Goal: Information Seeking & Learning: Compare options

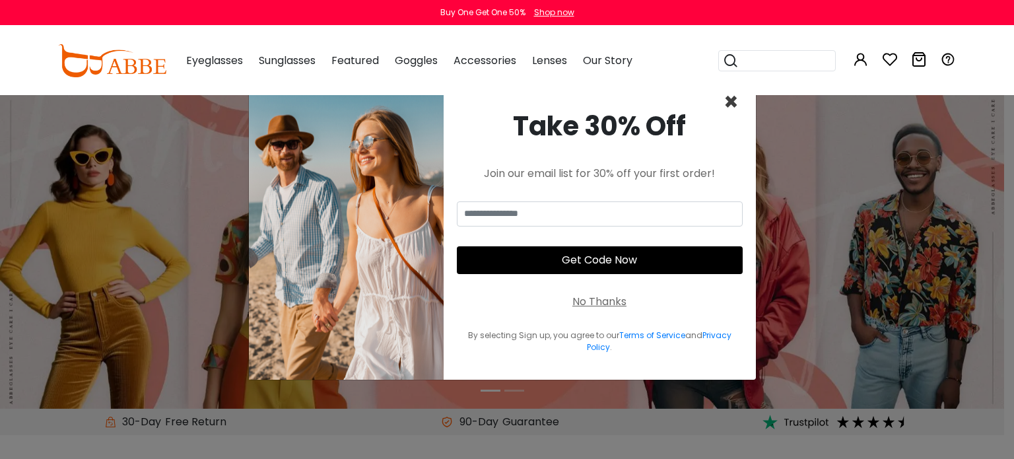
click at [731, 103] on span "×" at bounding box center [730, 102] width 15 height 34
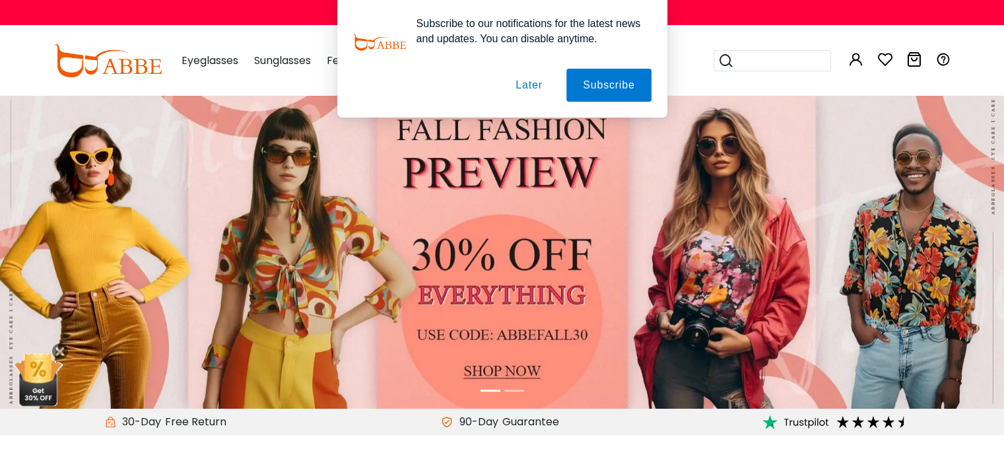
click at [534, 85] on button "Later" at bounding box center [528, 85] width 59 height 33
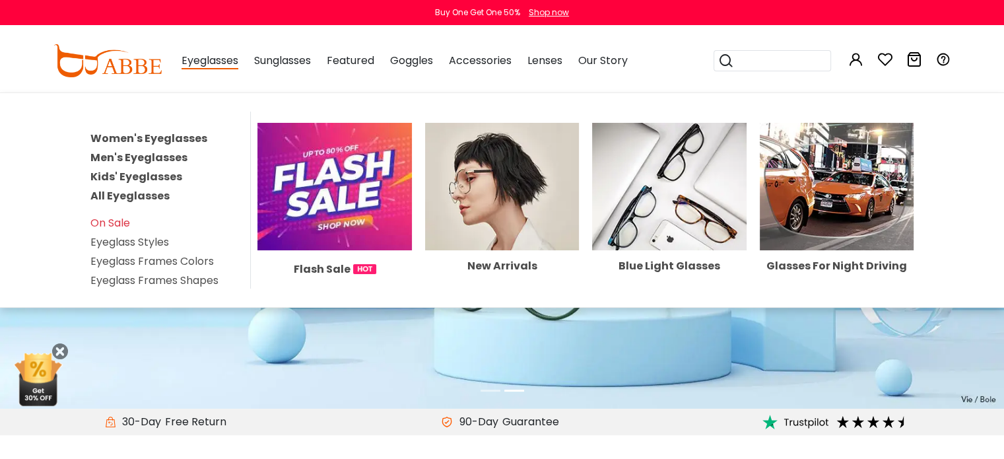
click at [161, 155] on link "Men's Eyeglasses" at bounding box center [138, 157] width 97 height 15
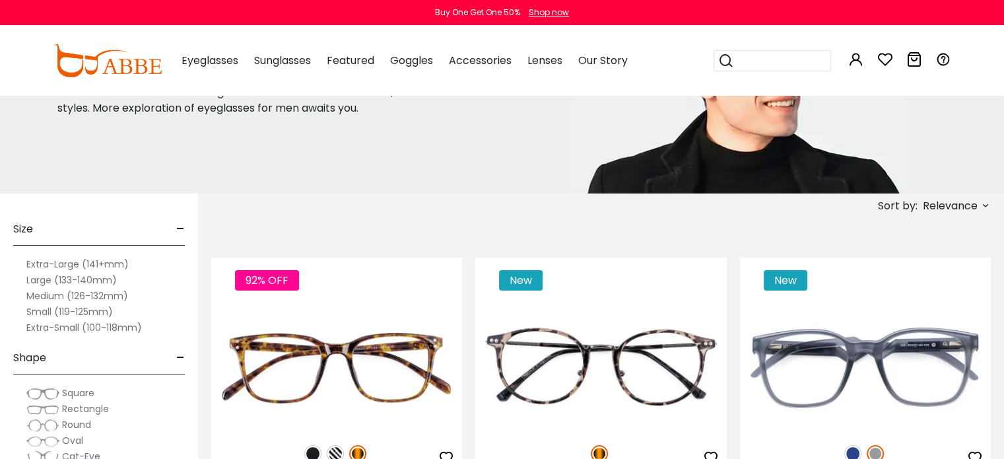
click at [64, 263] on label "Extra-Large (141+mm)" at bounding box center [77, 264] width 102 height 16
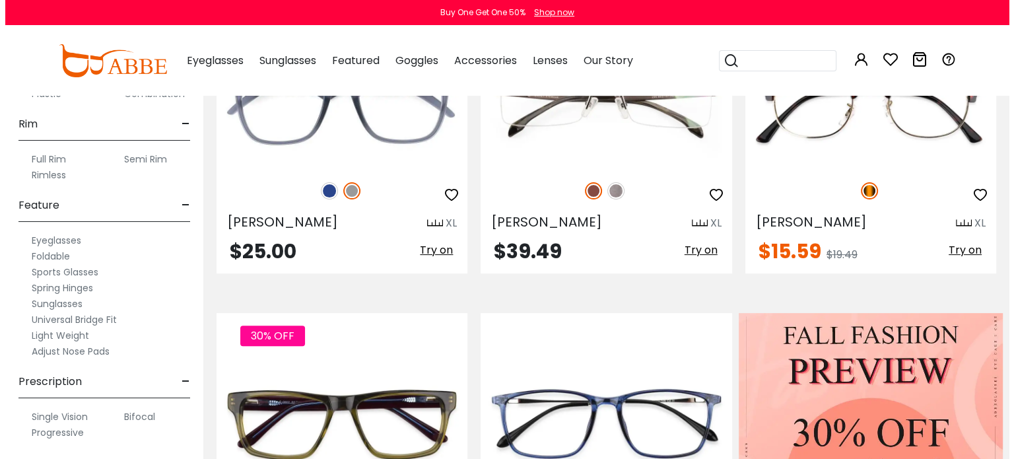
scroll to position [396, 0]
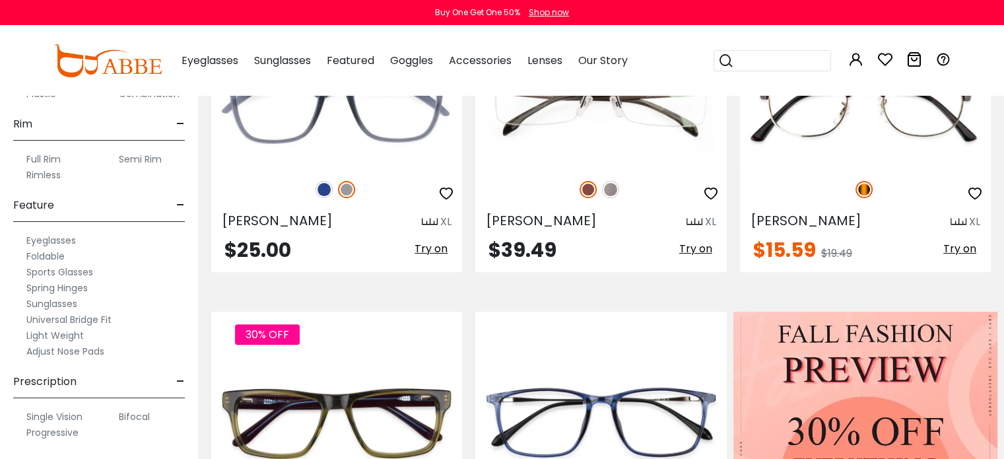
click at [66, 430] on label "Progressive" at bounding box center [52, 432] width 52 height 16
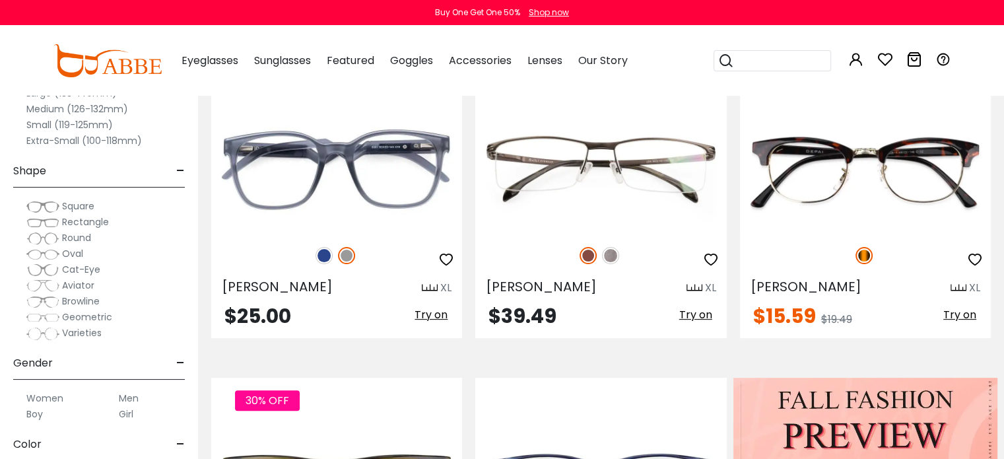
scroll to position [396, 0]
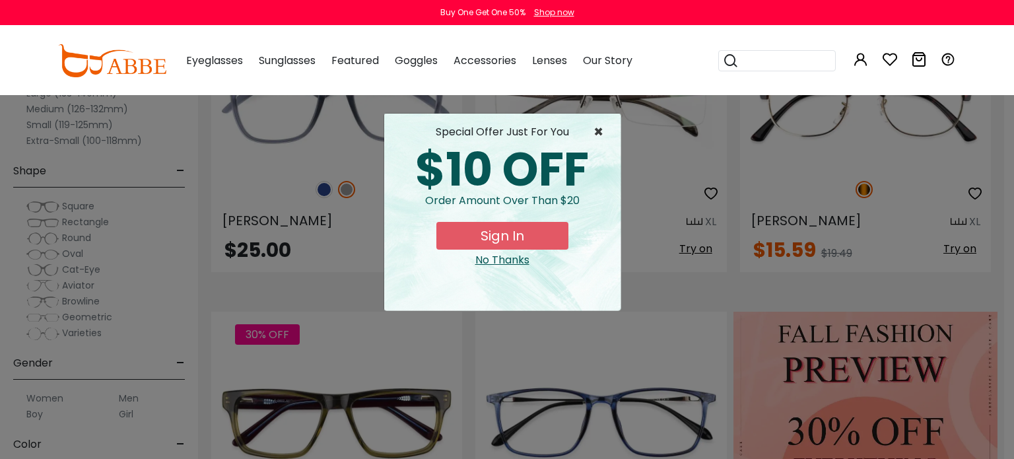
click at [600, 129] on span "×" at bounding box center [601, 132] width 17 height 16
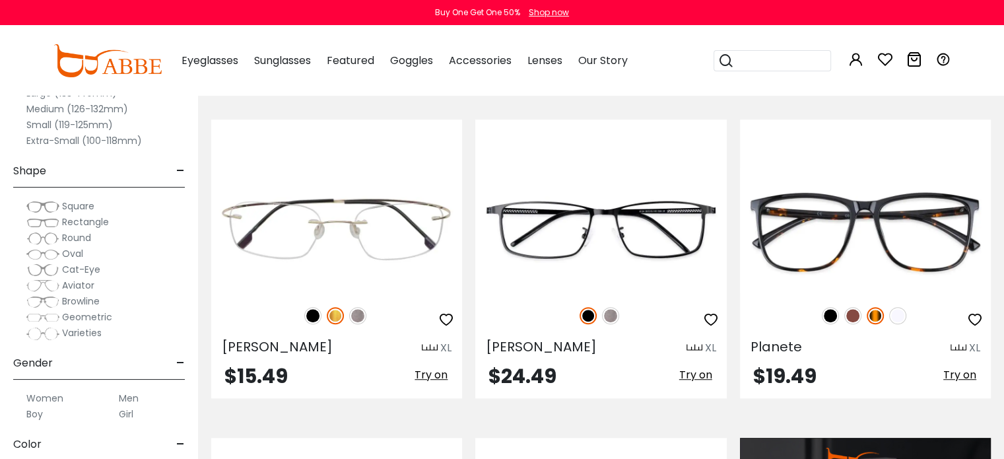
scroll to position [924, 0]
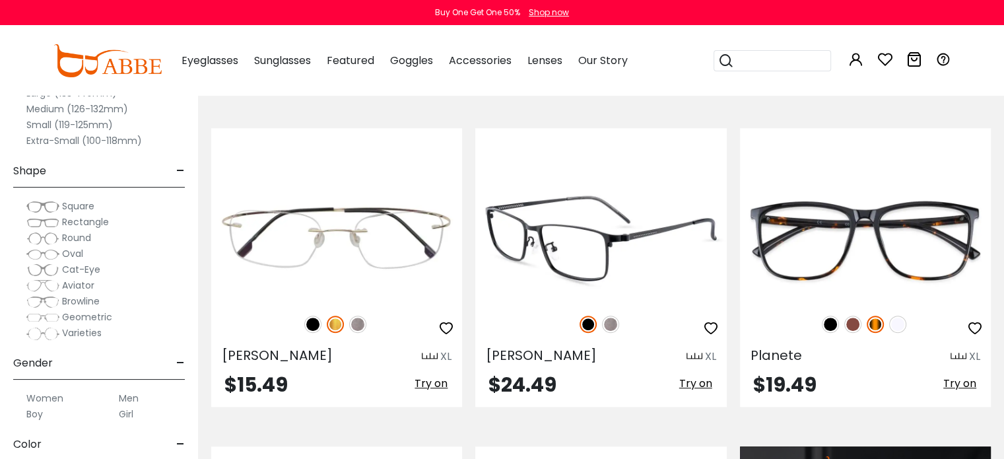
click at [597, 242] on img at bounding box center [600, 238] width 251 height 125
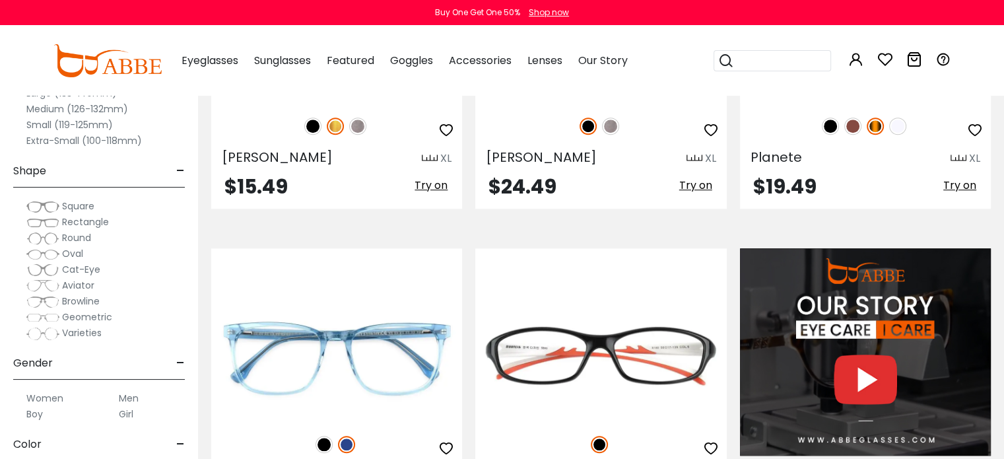
scroll to position [858, 0]
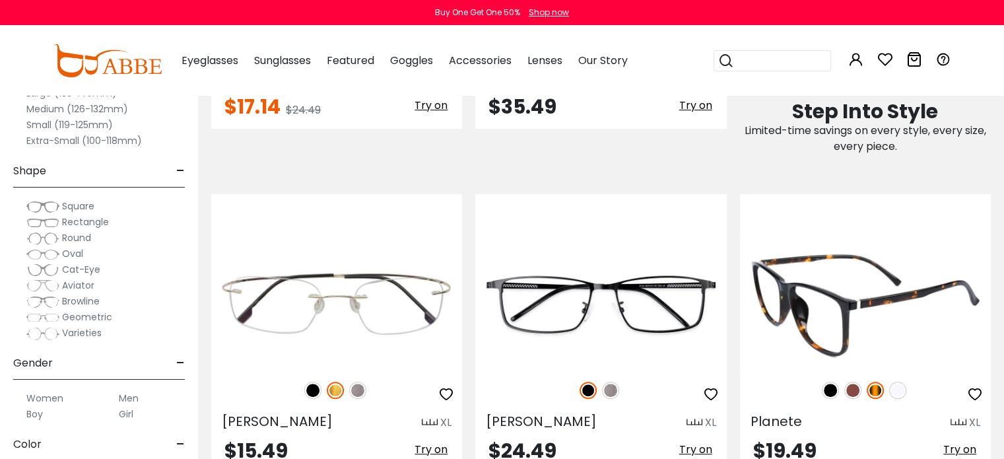
click at [844, 306] on img at bounding box center [865, 304] width 251 height 125
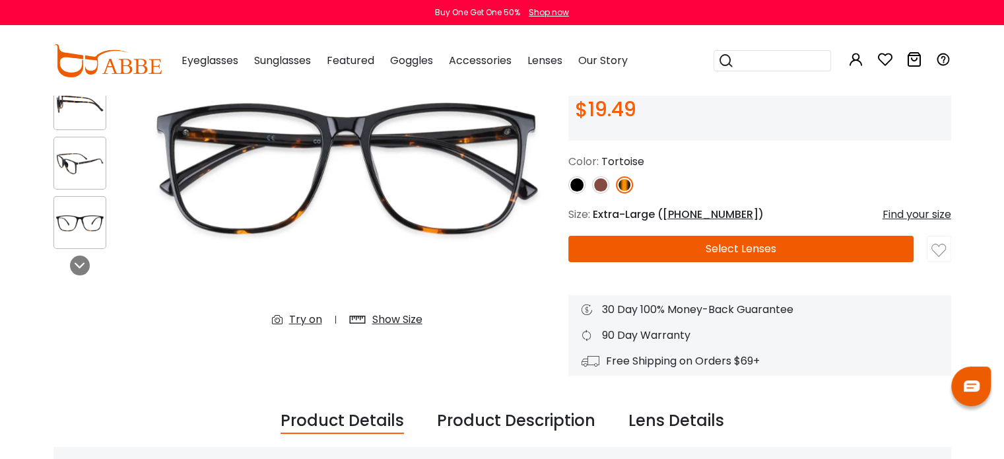
scroll to position [66, 0]
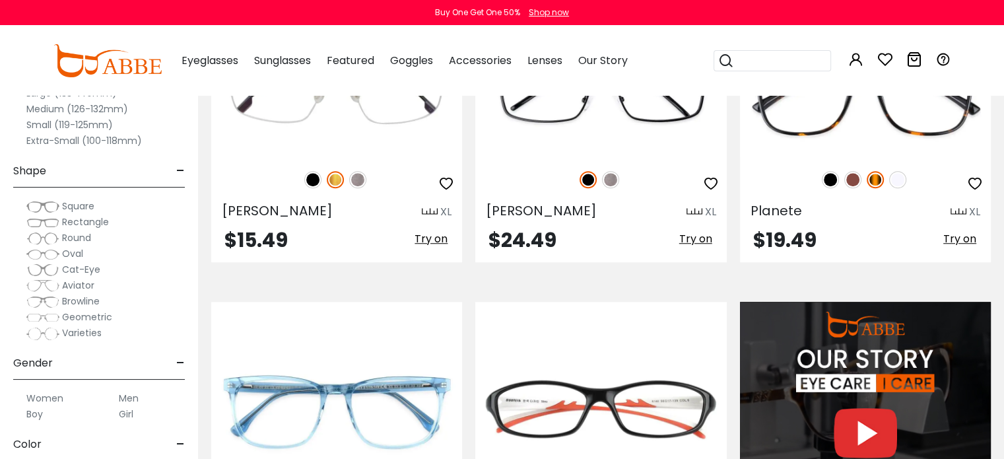
scroll to position [1122, 0]
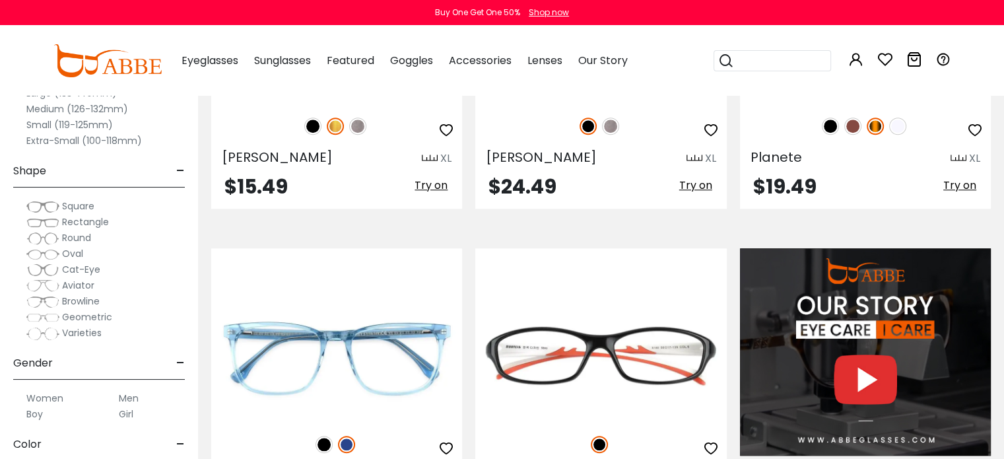
click at [129, 397] on label "Men" at bounding box center [129, 398] width 20 height 16
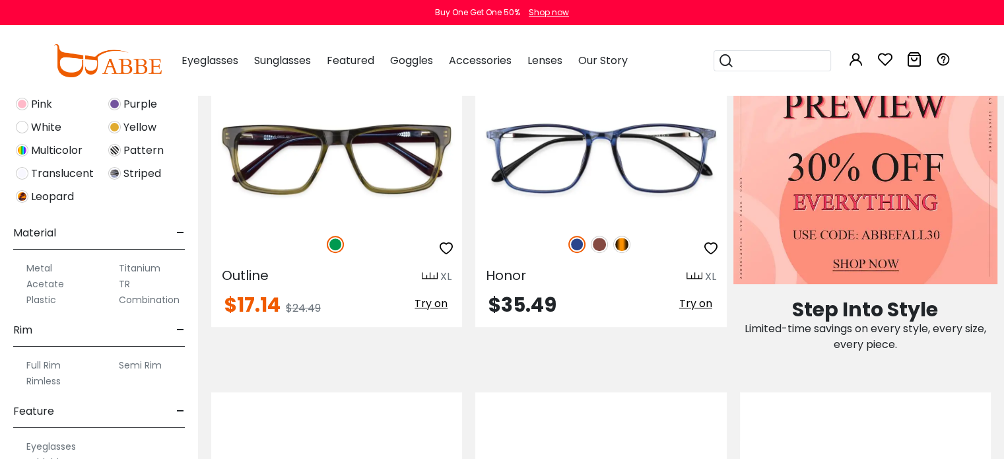
scroll to position [528, 0]
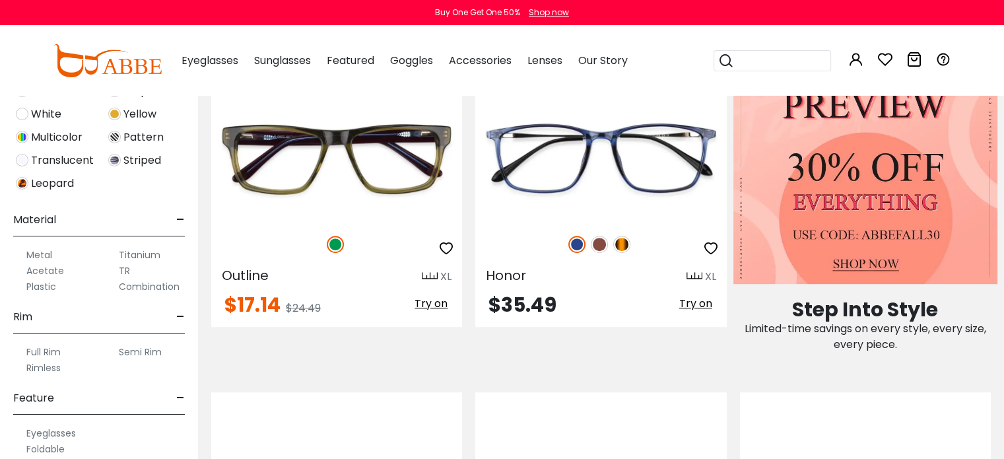
click at [41, 251] on label "Metal" at bounding box center [39, 255] width 26 height 16
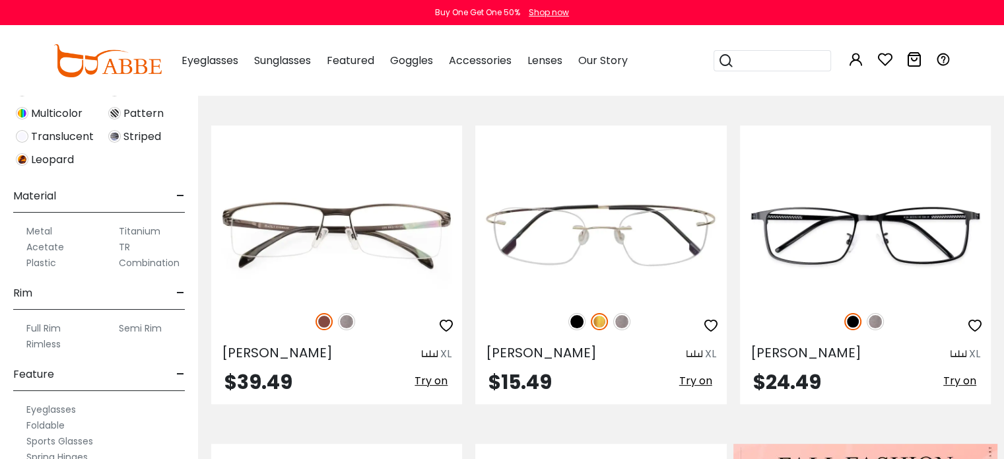
scroll to position [660, 0]
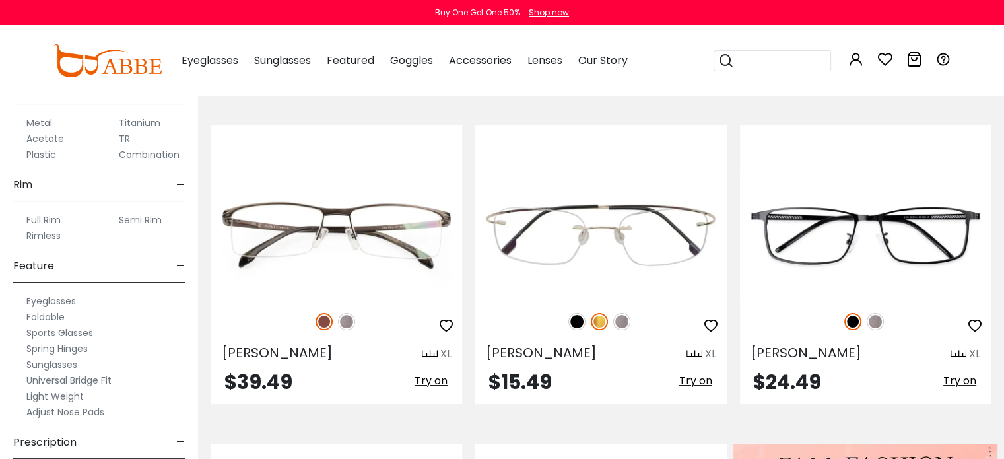
click at [138, 119] on label "Titanium" at bounding box center [140, 123] width 42 height 16
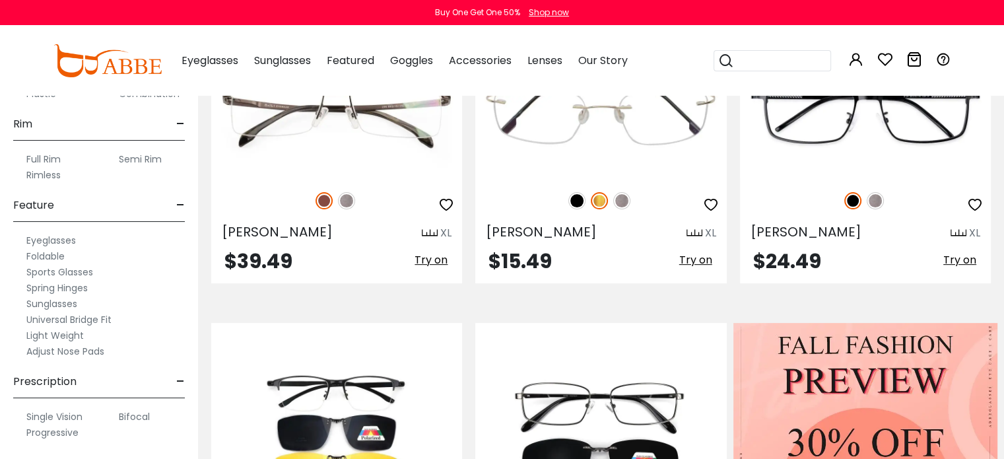
scroll to position [462, 0]
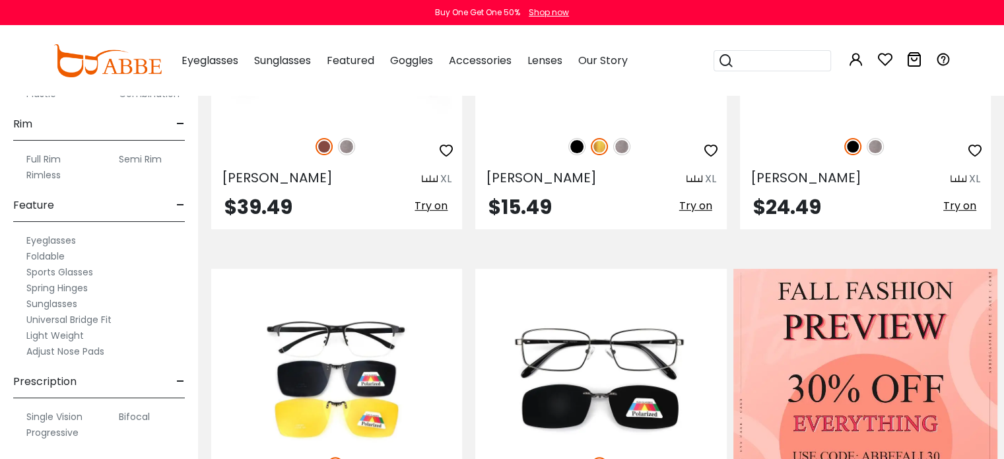
click at [71, 431] on label "Progressive" at bounding box center [52, 432] width 52 height 16
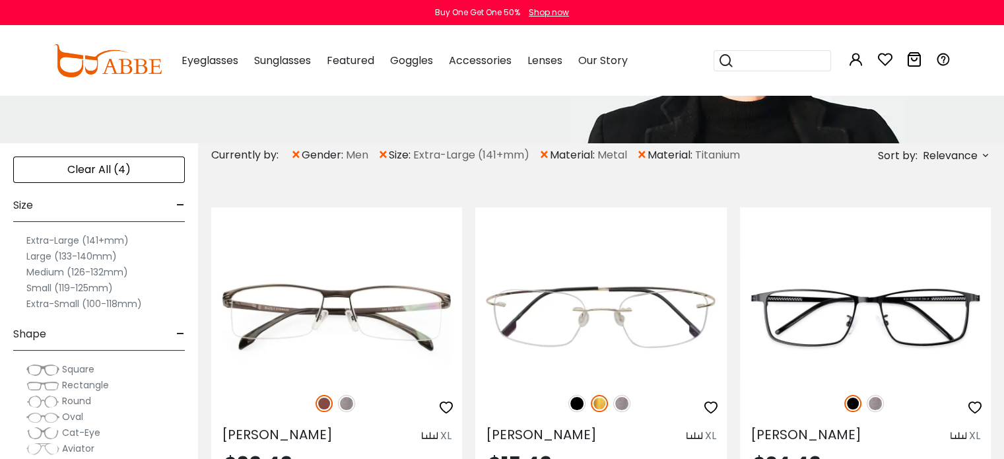
scroll to position [132, 0]
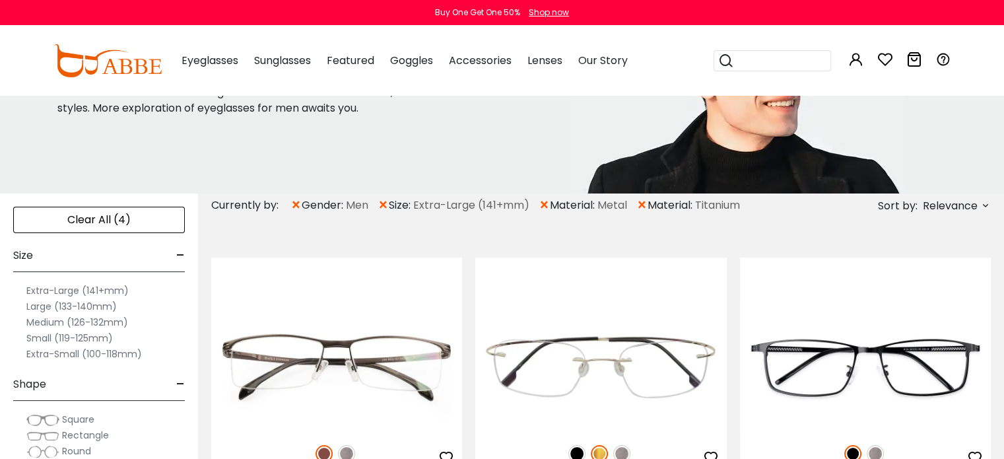
click at [983, 204] on icon at bounding box center [985, 205] width 11 height 11
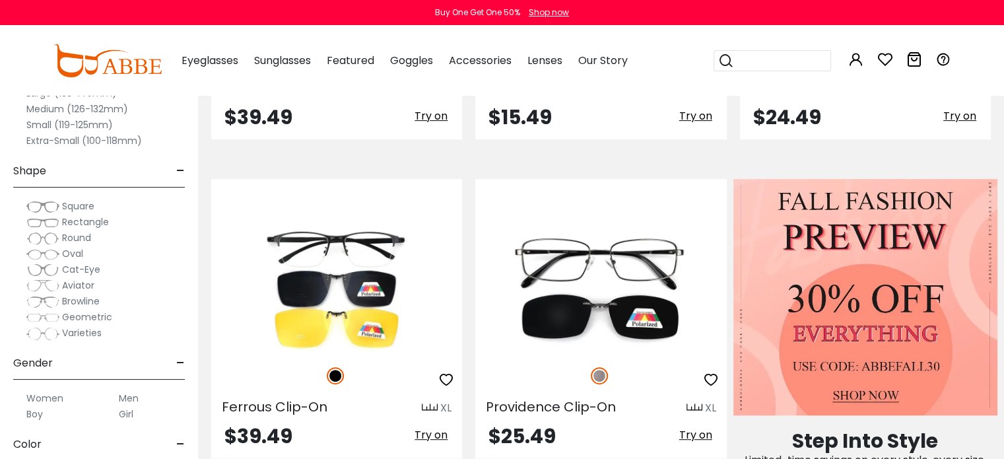
scroll to position [531, 0]
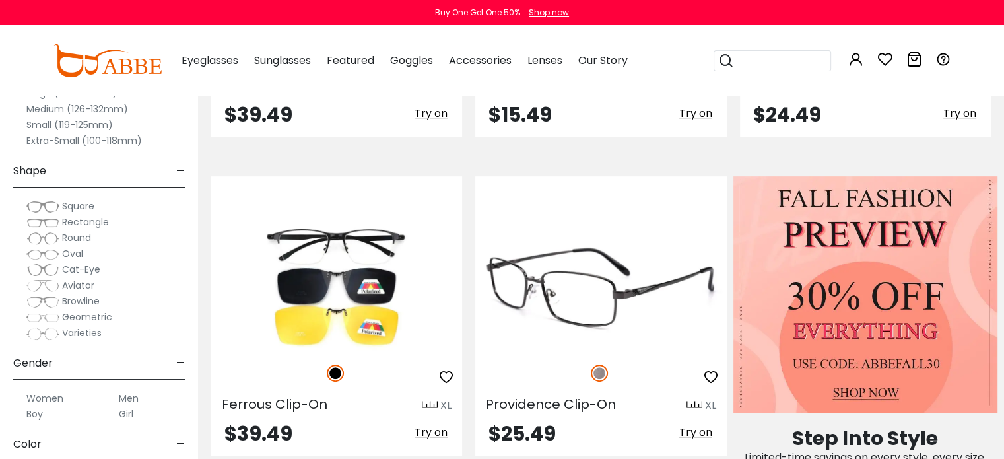
click at [588, 299] on img at bounding box center [600, 286] width 251 height 125
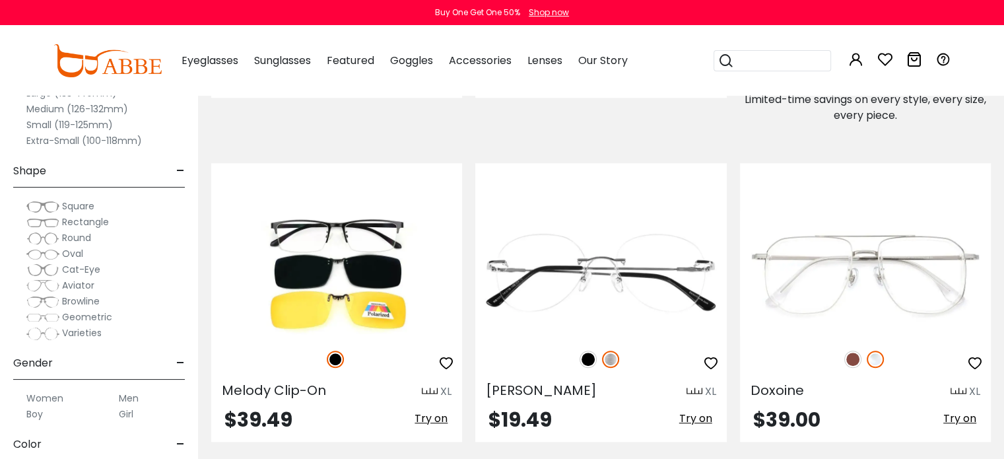
scroll to position [927, 0]
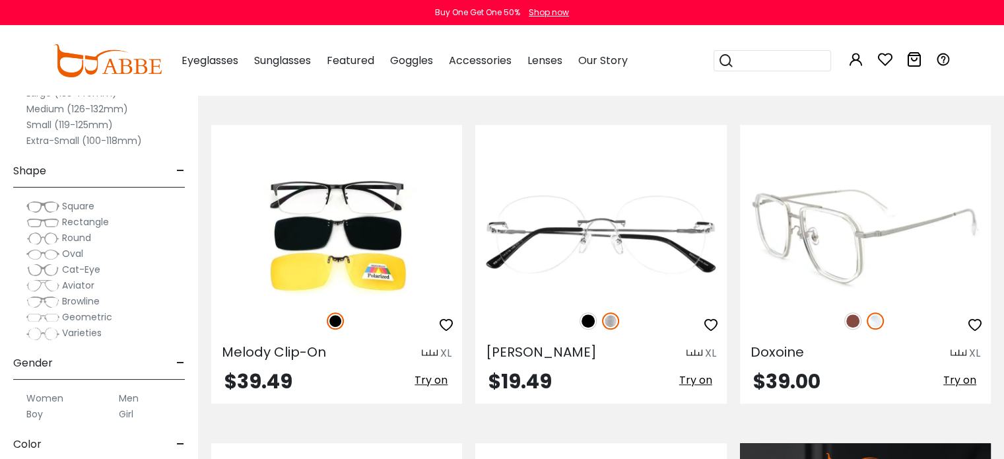
click at [839, 239] on img at bounding box center [865, 234] width 251 height 125
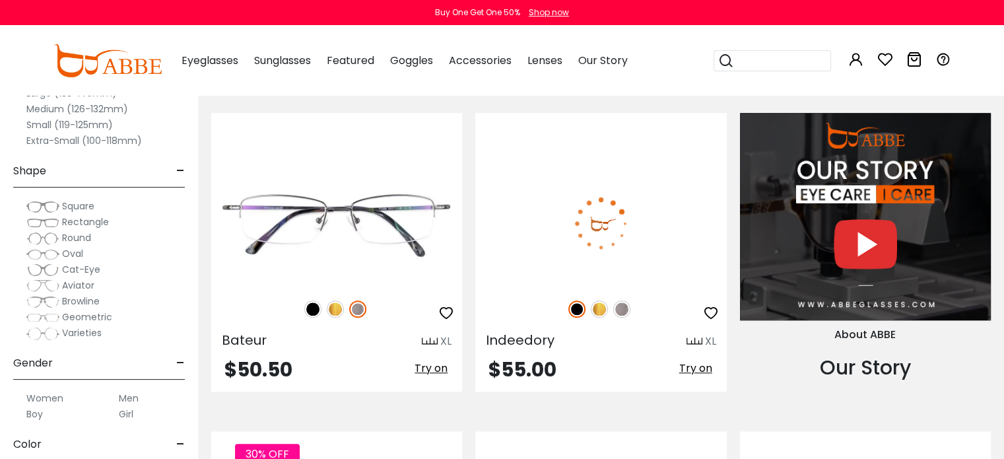
scroll to position [1257, 0]
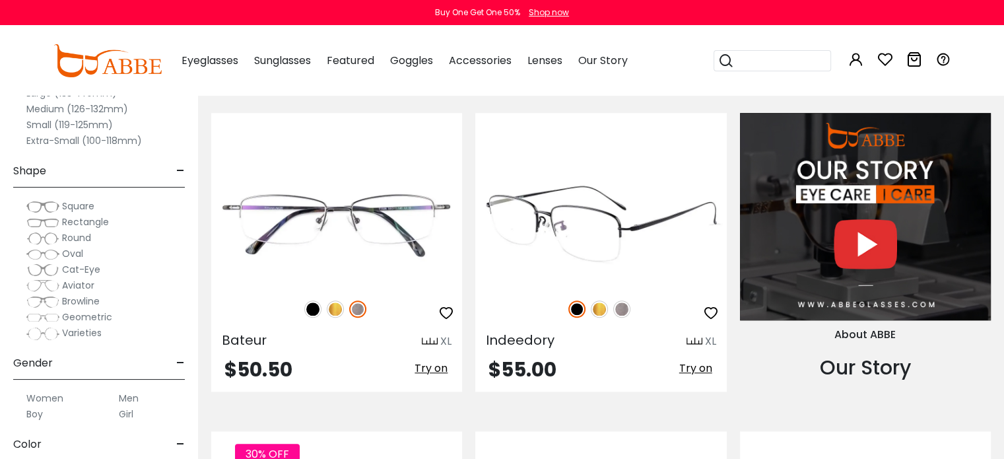
click at [611, 226] on img at bounding box center [600, 222] width 251 height 125
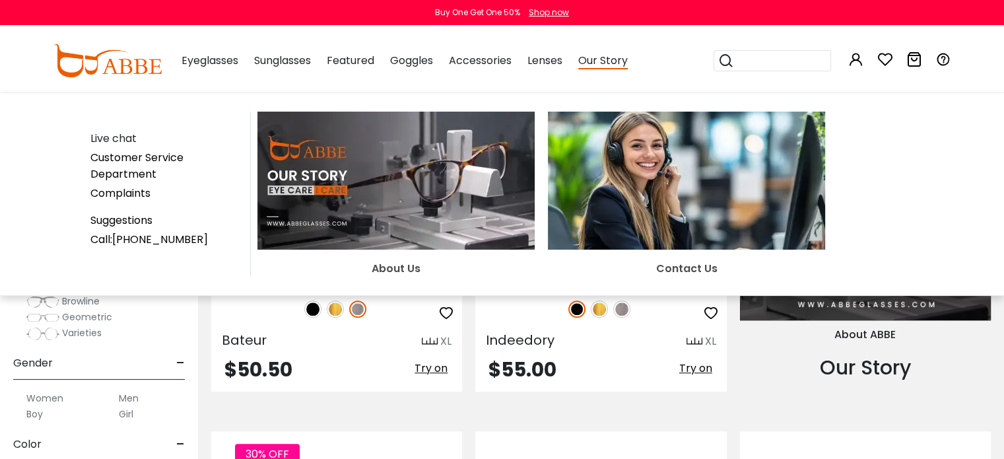
scroll to position [1455, 0]
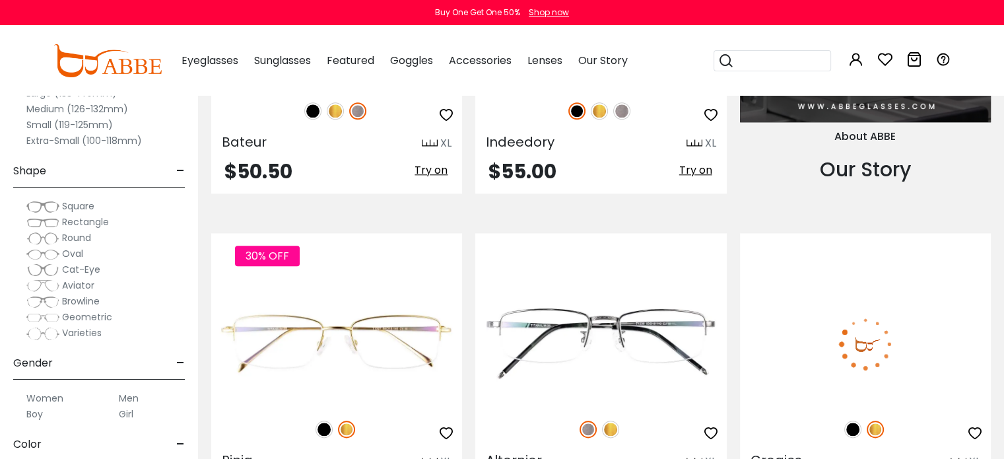
click at [874, 334] on img at bounding box center [865, 343] width 251 height 125
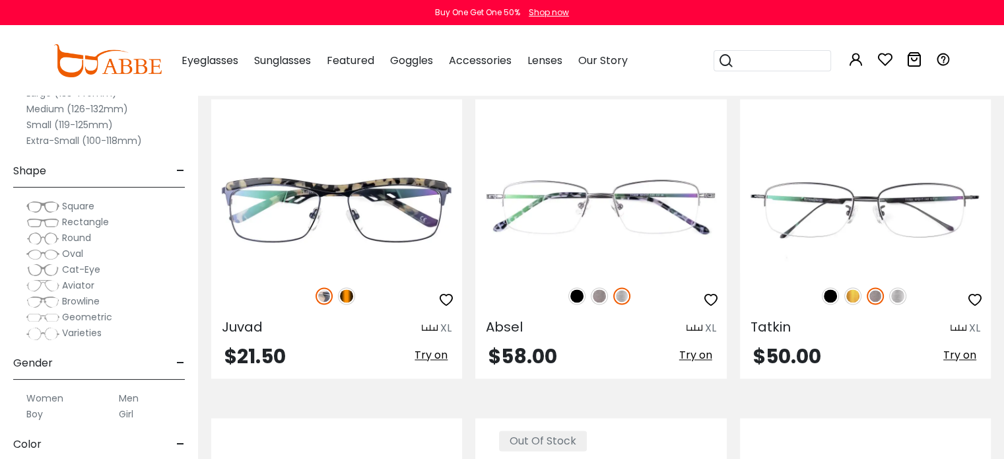
scroll to position [1918, 0]
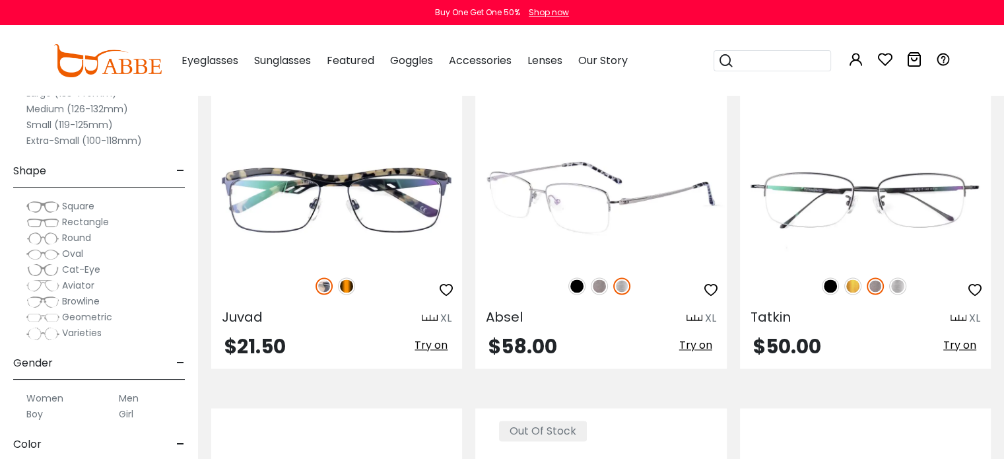
click at [597, 211] on img at bounding box center [600, 199] width 251 height 125
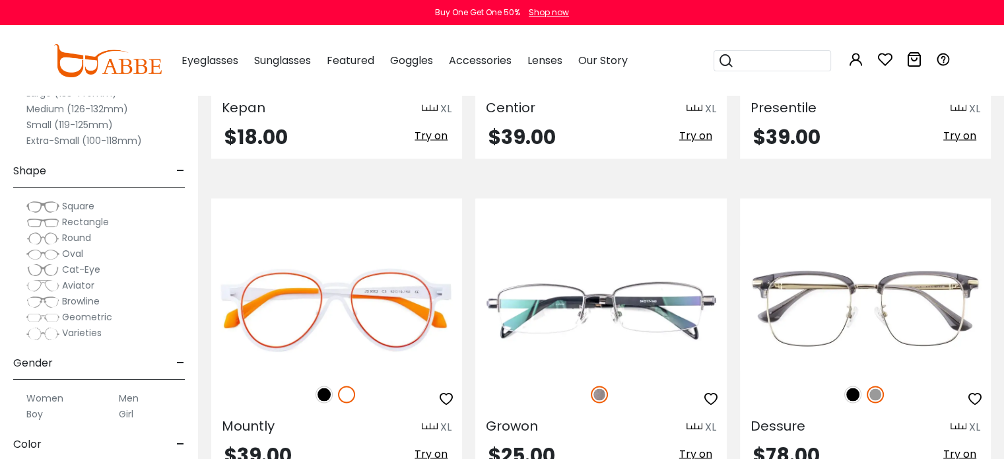
scroll to position [2578, 0]
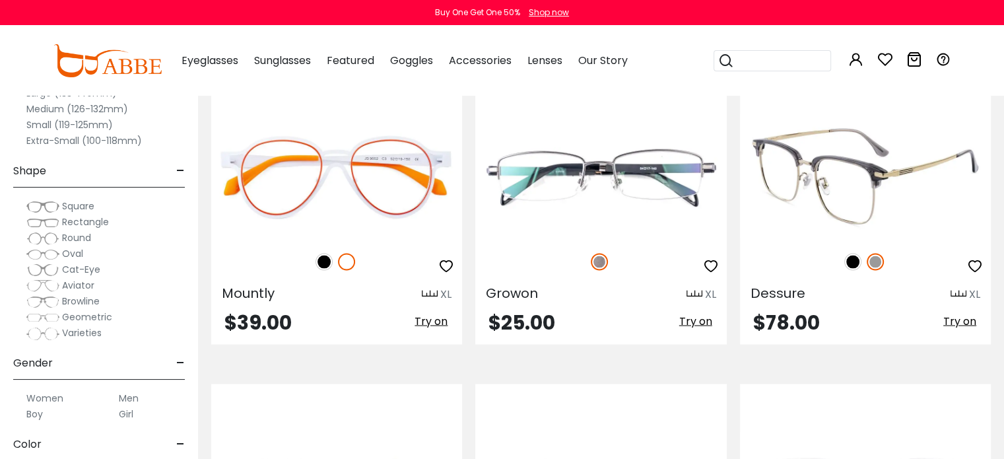
click at [821, 207] on img at bounding box center [865, 176] width 251 height 125
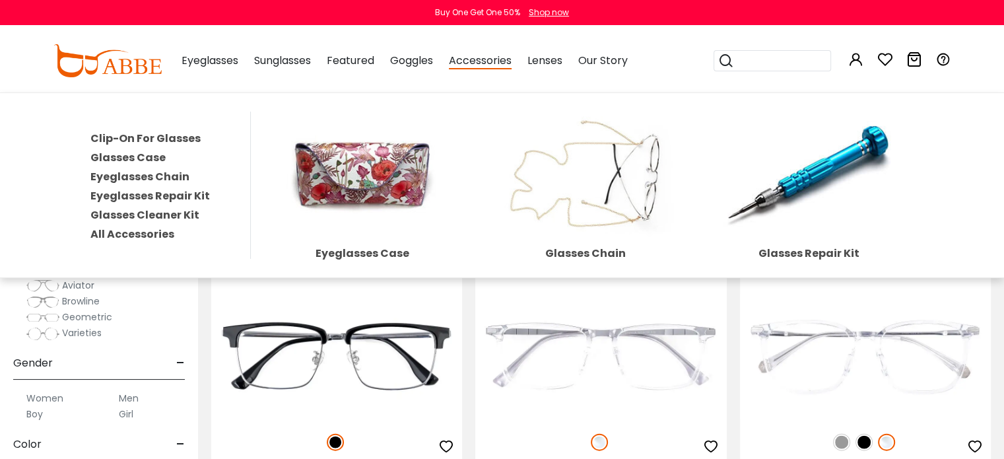
scroll to position [2776, 0]
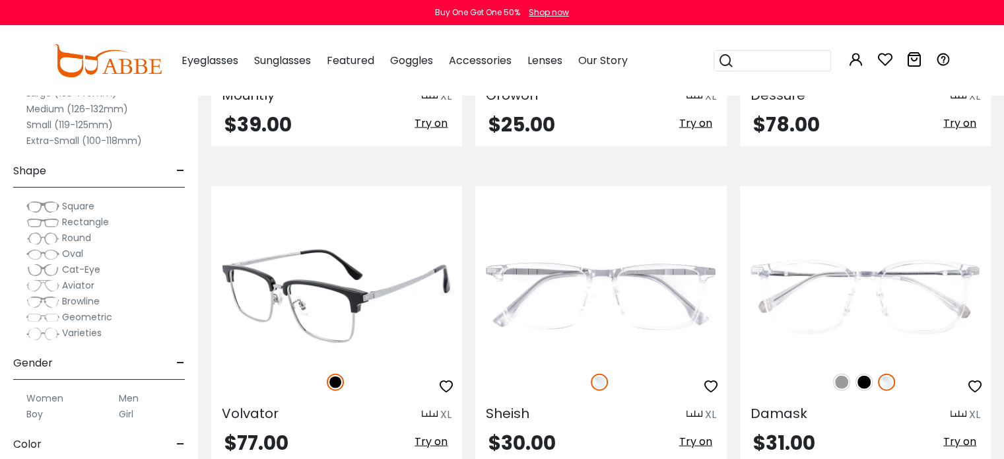
click at [329, 313] on img at bounding box center [336, 296] width 251 height 125
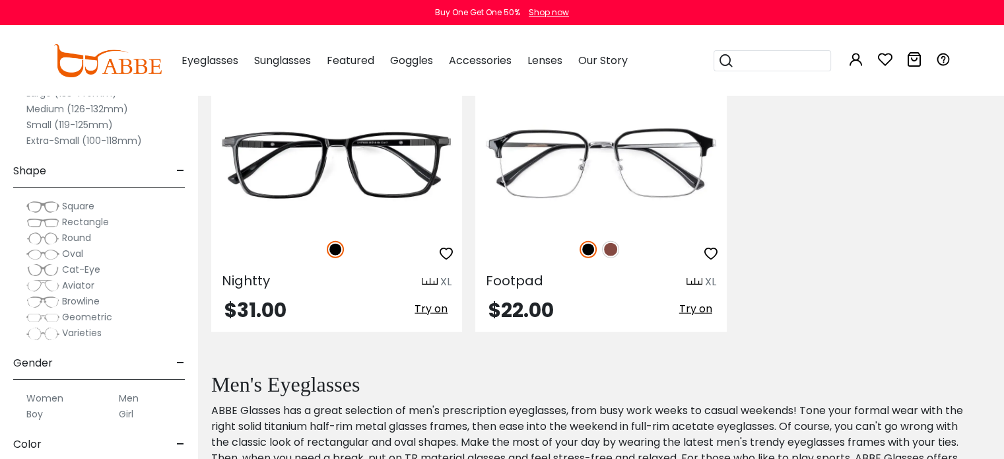
scroll to position [3106, 0]
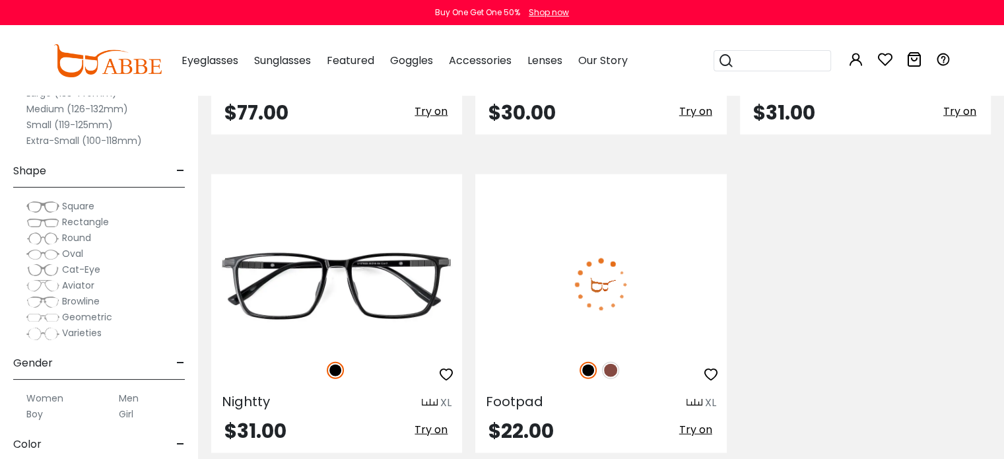
click at [599, 292] on img at bounding box center [600, 284] width 251 height 125
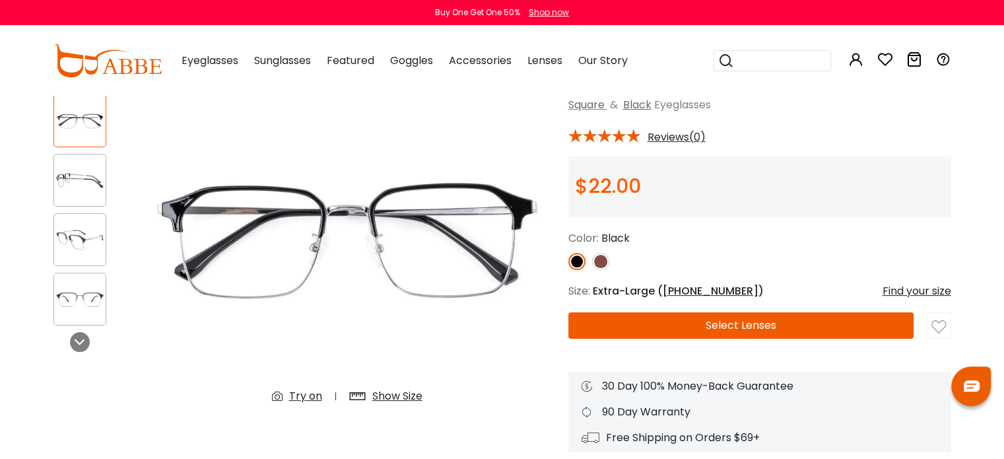
scroll to position [66, 0]
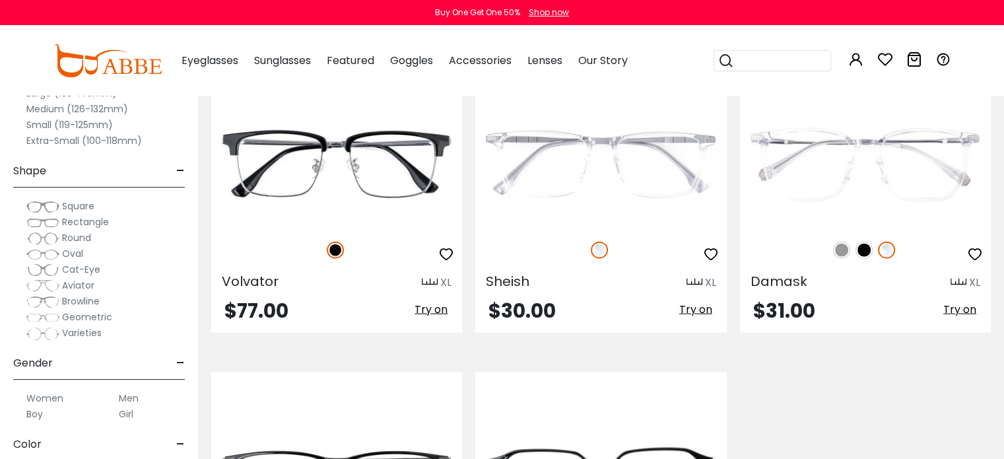
scroll to position [2842, 0]
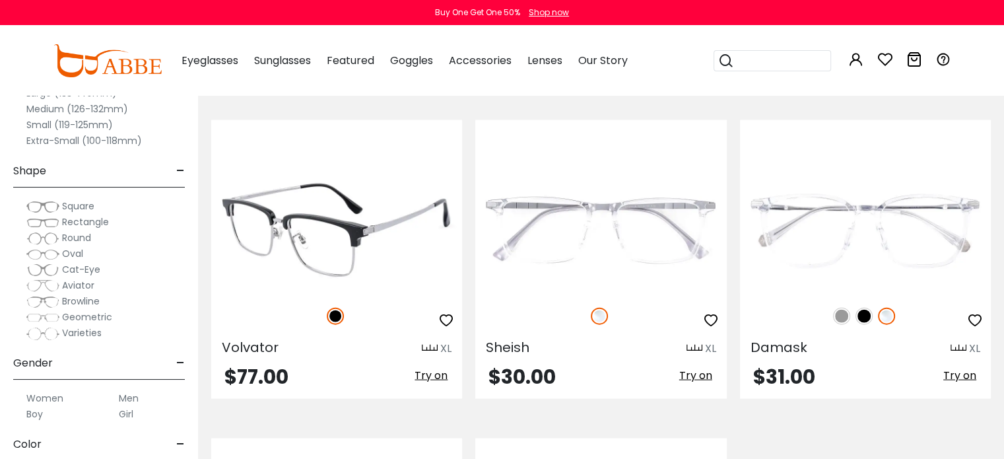
click at [329, 228] on img at bounding box center [336, 230] width 251 height 125
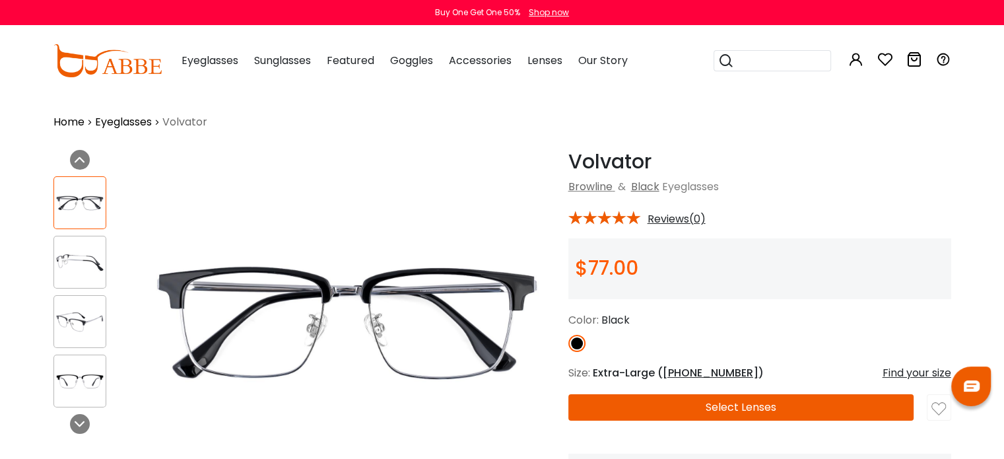
click at [72, 263] on img at bounding box center [79, 263] width 51 height 26
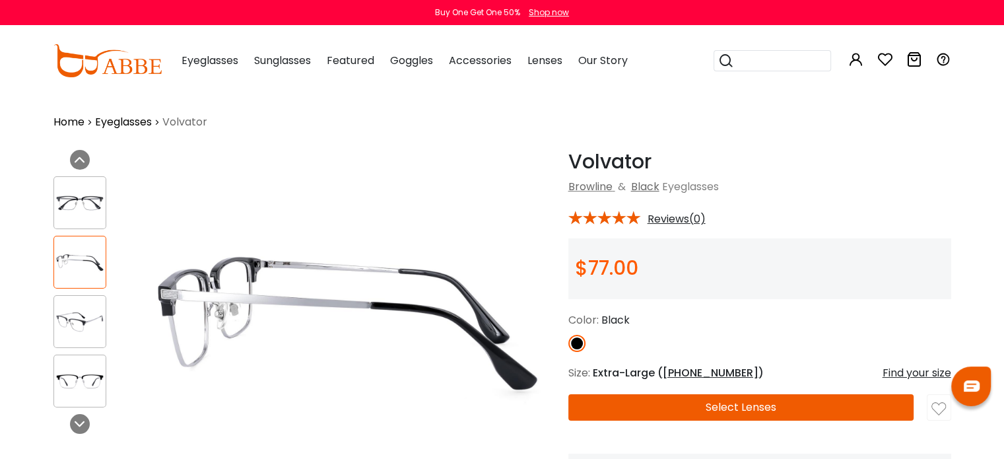
click at [80, 316] on img at bounding box center [79, 322] width 51 height 26
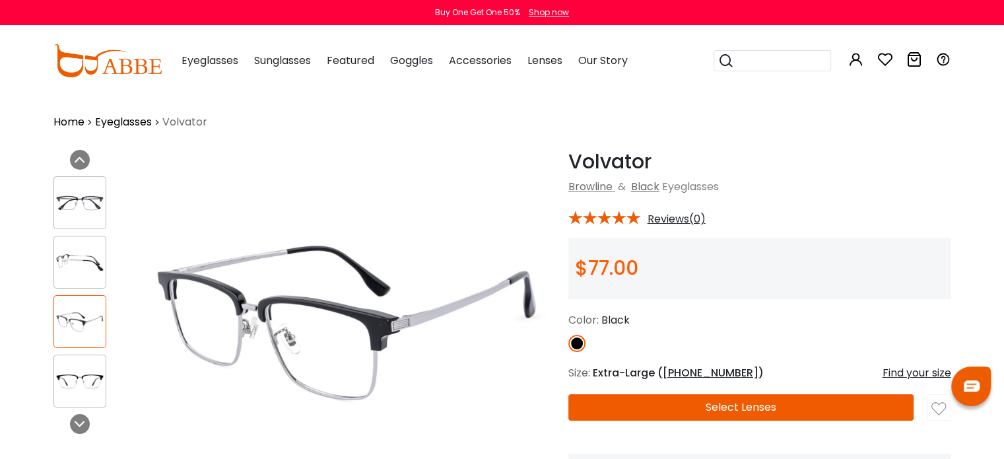
click at [87, 380] on img at bounding box center [79, 381] width 51 height 26
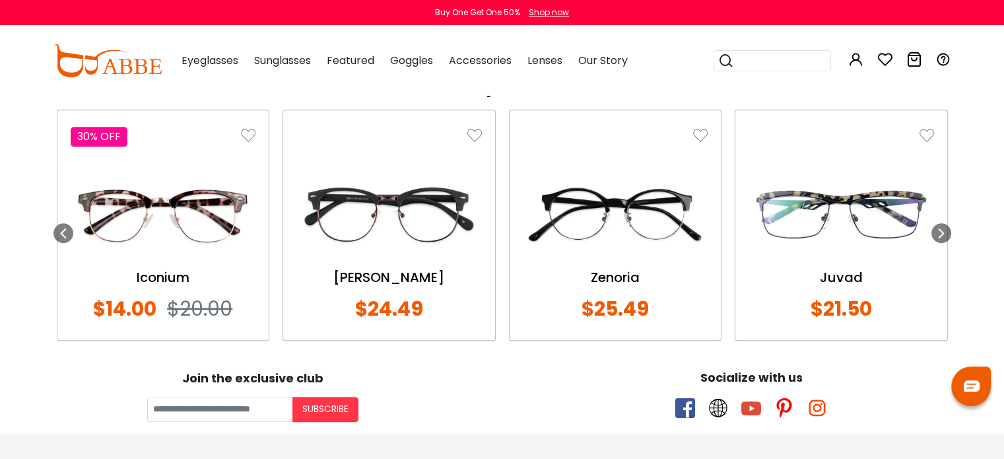
scroll to position [1056, 0]
